Goal: Check status: Check status

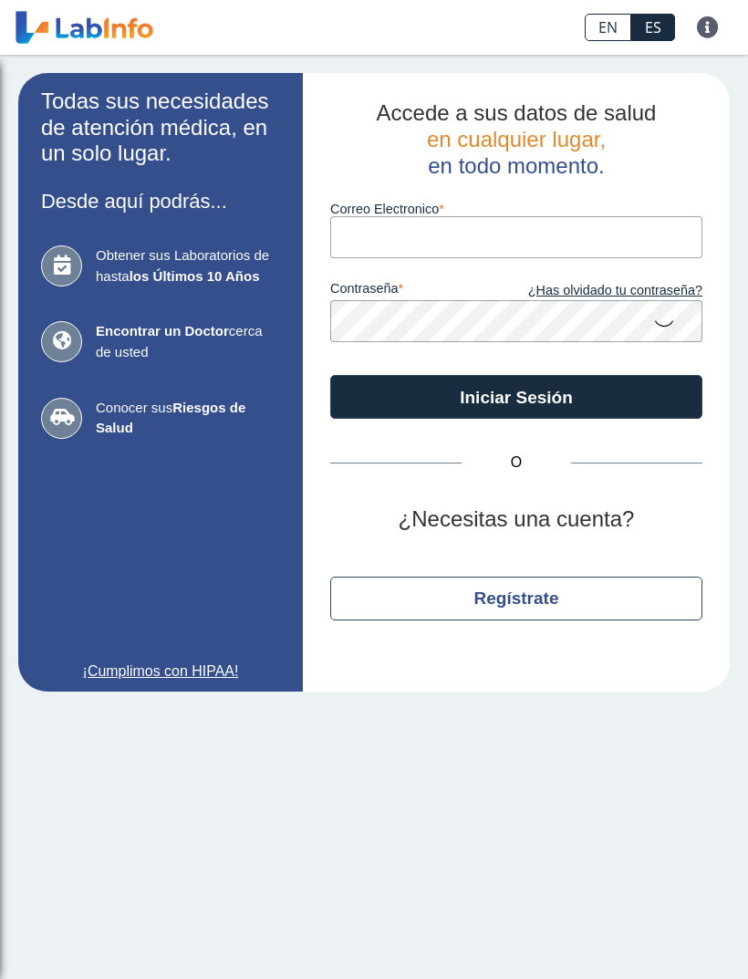
click at [581, 233] on input "Correo Electronico" at bounding box center [516, 236] width 372 height 41
click at [561, 229] on input "Correo Electronico" at bounding box center [516, 236] width 372 height 41
type input "[EMAIL_ADDRESS][DOMAIN_NAME]"
click at [516, 397] on button "Iniciar Sesión" at bounding box center [516, 397] width 372 height 44
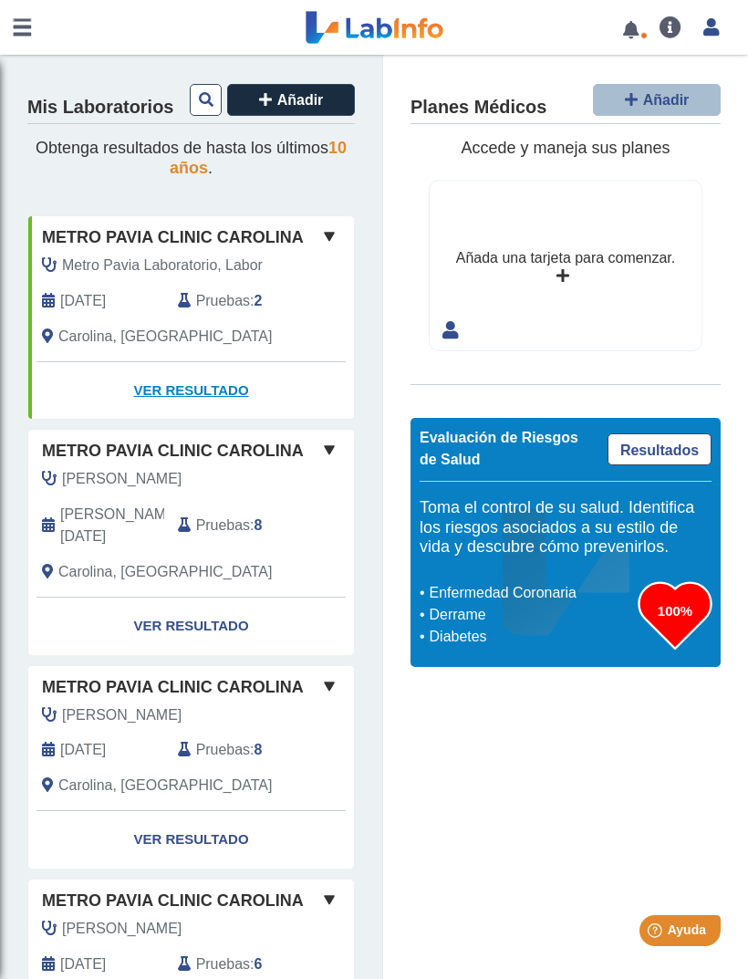
click at [230, 391] on link "Ver Resultado" at bounding box center [191, 390] width 326 height 57
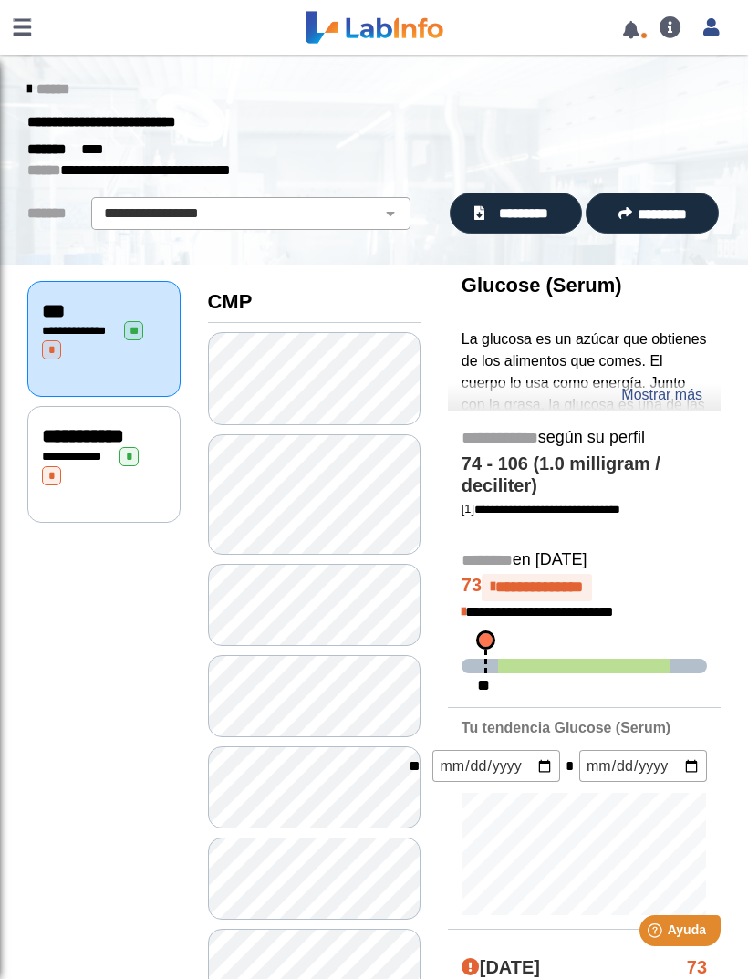
click at [134, 462] on div "**********" at bounding box center [104, 466] width 124 height 38
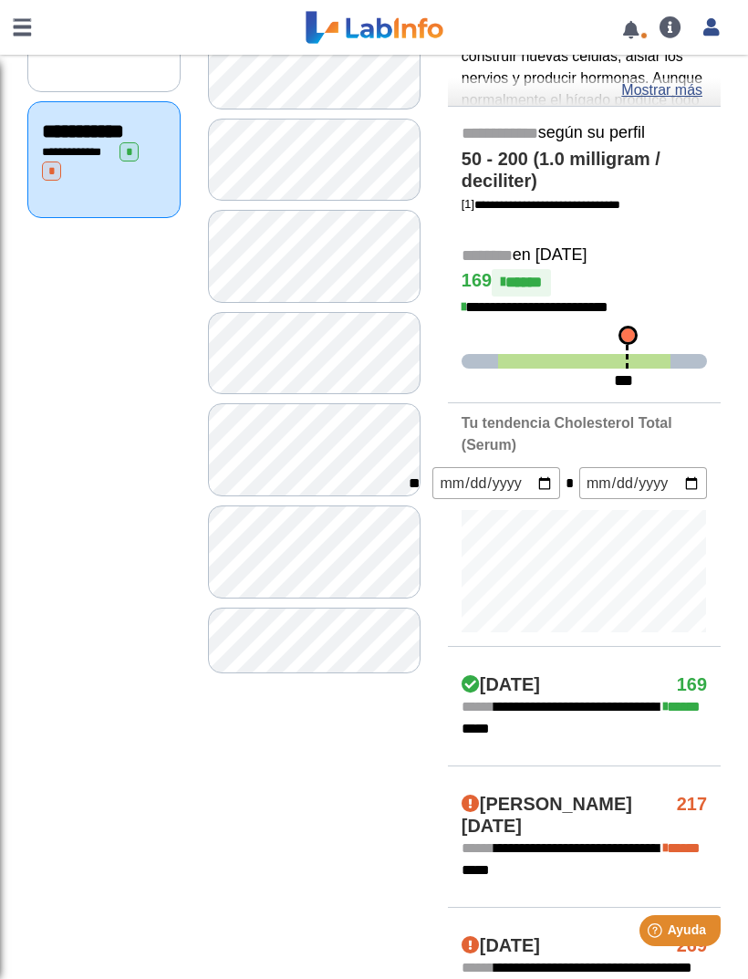
scroll to position [311, 0]
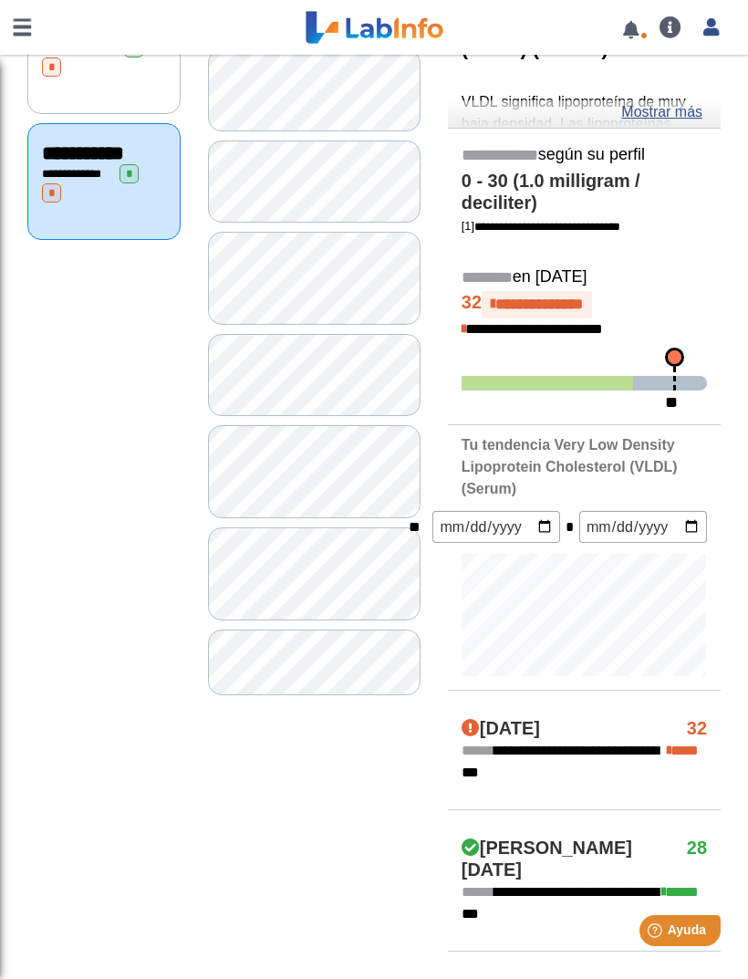
scroll to position [291, 0]
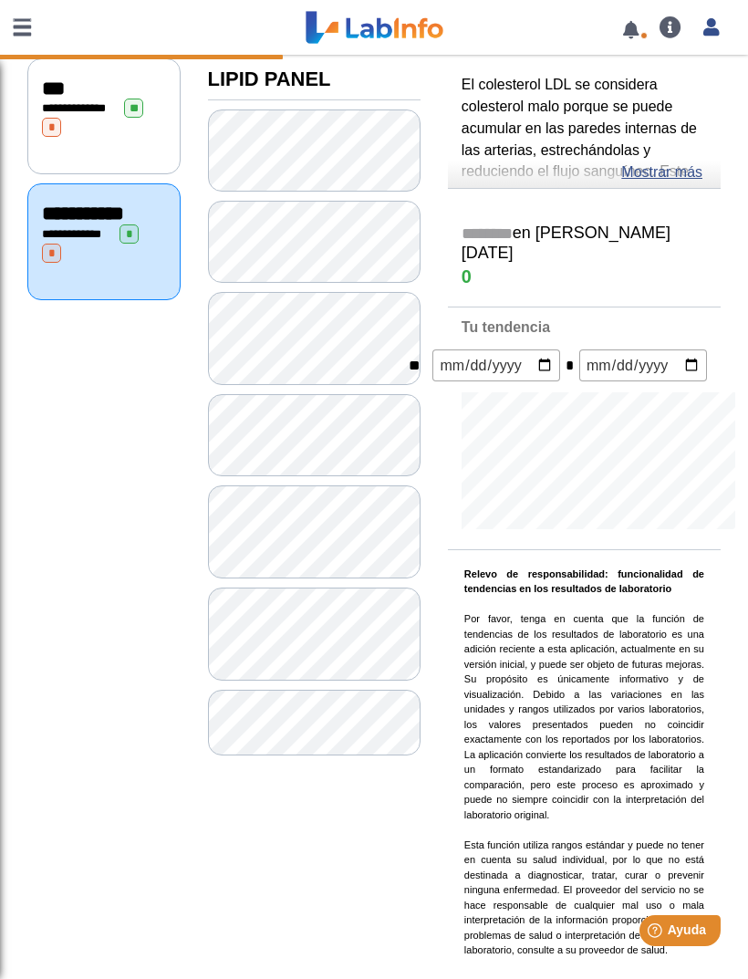
scroll to position [221, 0]
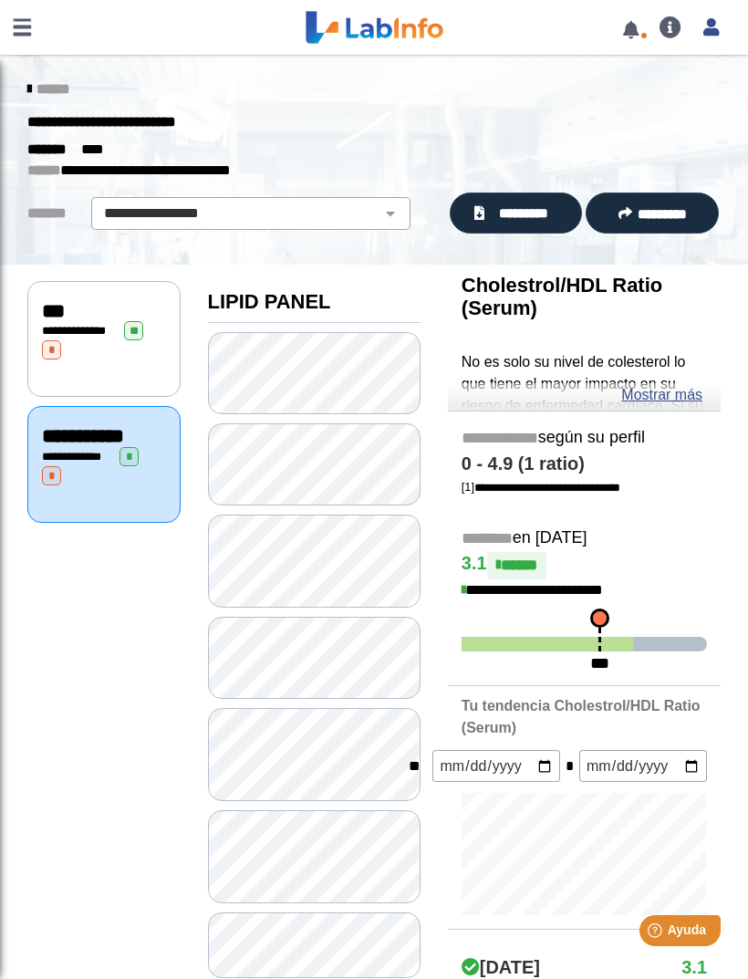
scroll to position [23, 0]
